Goal: Task Accomplishment & Management: Use online tool/utility

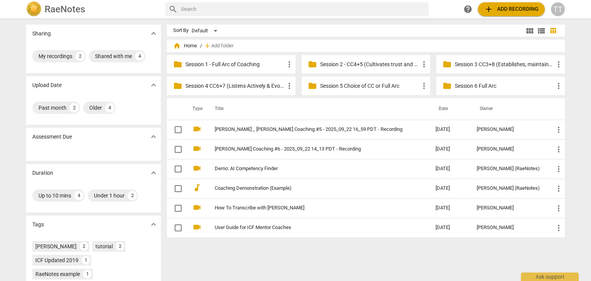
click at [63, 14] on h2 "RaeNotes" at bounding box center [65, 9] width 40 height 11
click at [42, 10] on div "RaeNotes" at bounding box center [92, 9] width 133 height 15
click at [176, 45] on span "home" at bounding box center [177, 46] width 8 height 8
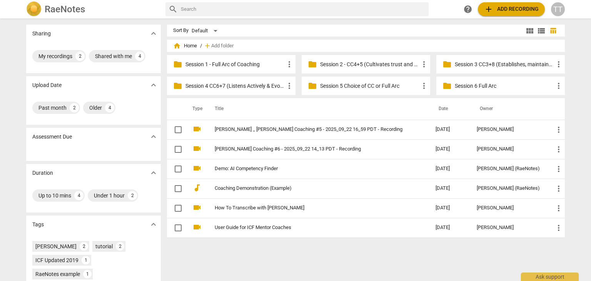
click at [184, 47] on span "home Home" at bounding box center [185, 46] width 24 height 8
click at [557, 9] on div "TT" at bounding box center [558, 9] width 14 height 14
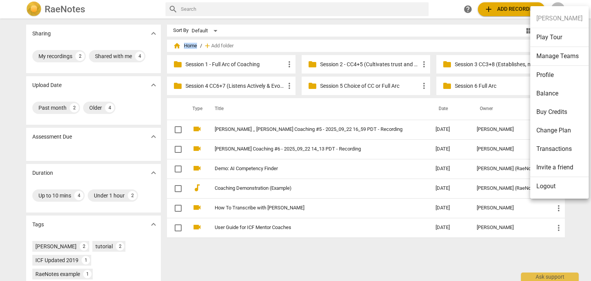
click at [553, 72] on li "Profile" at bounding box center [559, 75] width 58 height 18
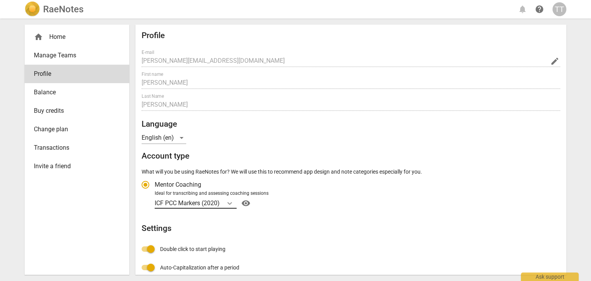
click at [228, 202] on icon "Account type" at bounding box center [229, 203] width 5 height 3
click at [0, 0] on input "Ideal for transcribing and assessing coaching sessions ICF PCC Markers (2020) v…" at bounding box center [0, 0] width 0 height 0
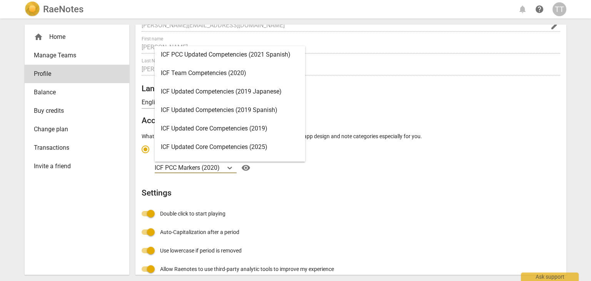
scroll to position [87, 0]
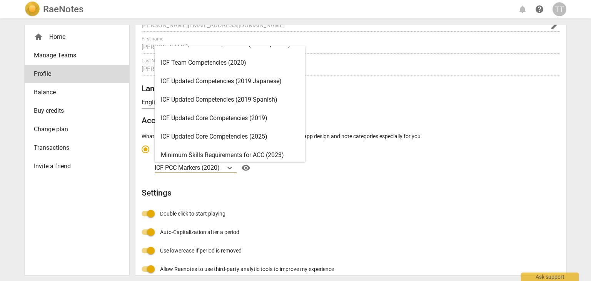
click at [265, 132] on div "ICF Updated Core Competencies (2025)" at bounding box center [230, 136] width 150 height 18
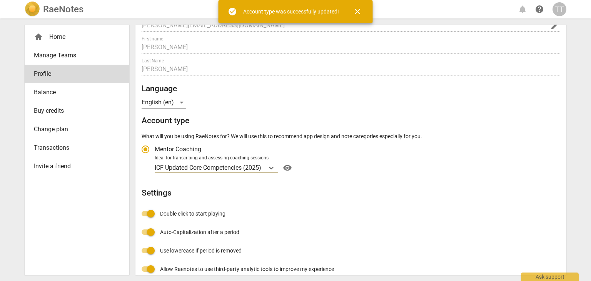
radio input "false"
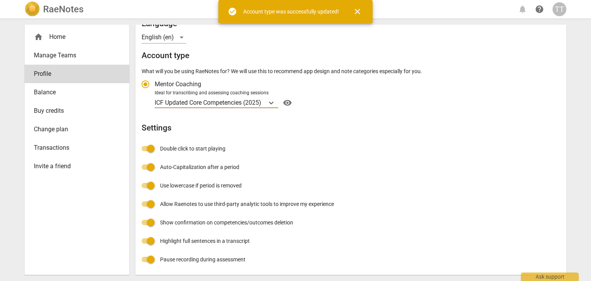
click at [360, 11] on span "close" at bounding box center [357, 11] width 9 height 9
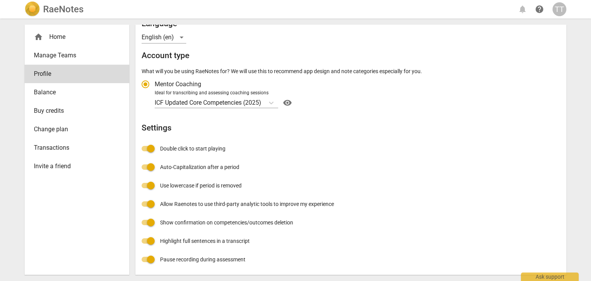
scroll to position [0, 0]
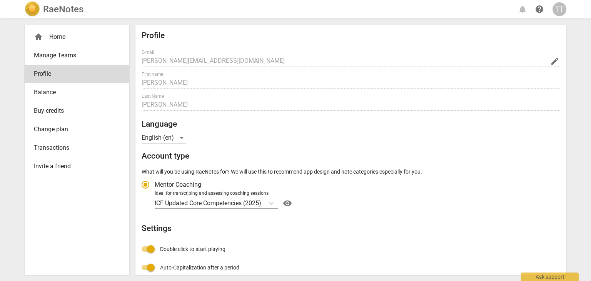
click at [70, 54] on span "Manage Teams" at bounding box center [74, 55] width 80 height 9
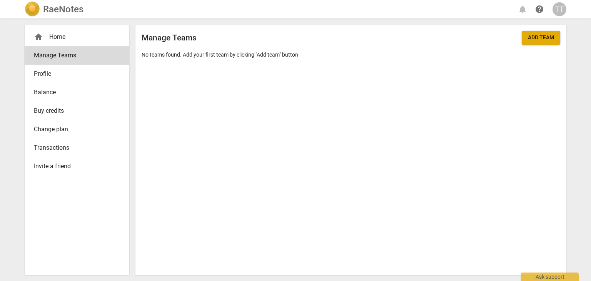
click at [53, 32] on div "home Home" at bounding box center [74, 36] width 80 height 9
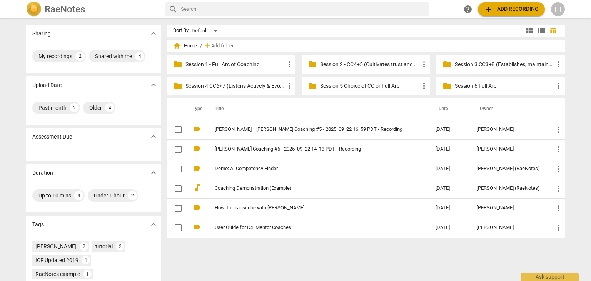
click at [508, 14] on button "add Add recording" at bounding box center [511, 9] width 67 height 14
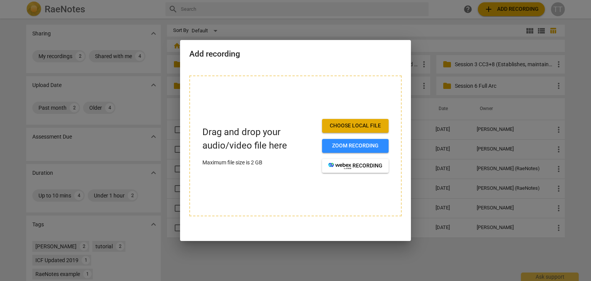
click at [352, 129] on span "Choose local file" at bounding box center [355, 126] width 54 height 8
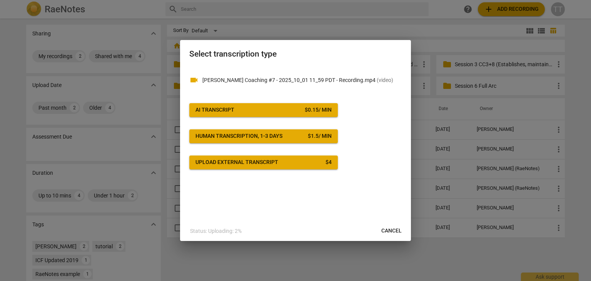
click at [255, 110] on span "AI Transcript $ 0.15 / min" at bounding box center [263, 110] width 136 height 8
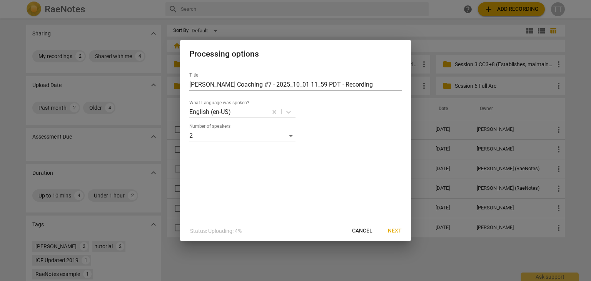
click at [397, 229] on span "Next" at bounding box center [395, 231] width 14 height 8
